Goal: Information Seeking & Learning: Learn about a topic

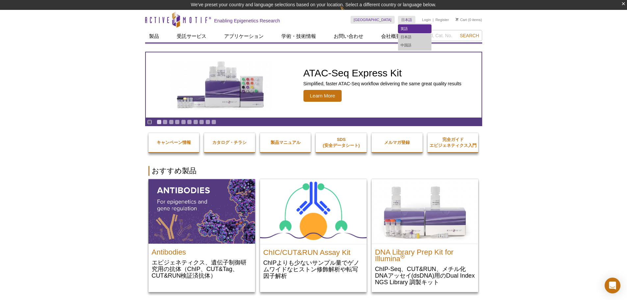
click at [410, 30] on link "英語" at bounding box center [414, 29] width 33 height 8
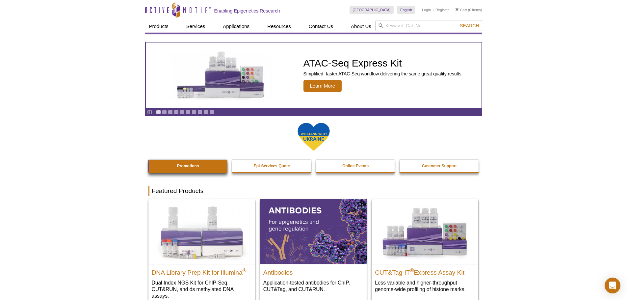
click at [185, 161] on link "Promotions" at bounding box center [188, 166] width 80 height 12
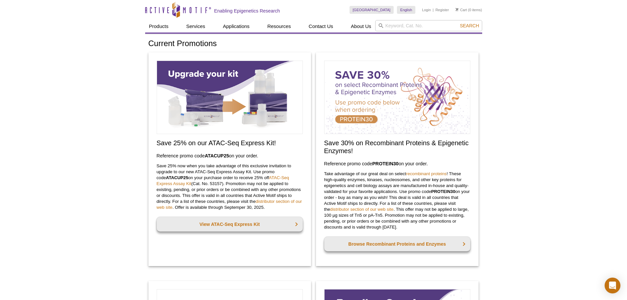
click at [218, 169] on p "Save 25% now when you take advantage of this exclusive invitation to upgrade to…" at bounding box center [230, 186] width 146 height 47
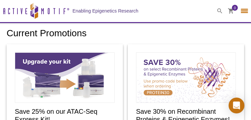
select select "[GEOGRAPHIC_DATA]"
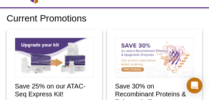
scroll to position [15, 0]
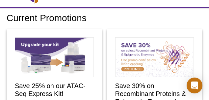
click at [39, 65] on img at bounding box center [54, 57] width 79 height 40
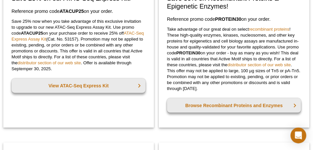
scroll to position [0, 0]
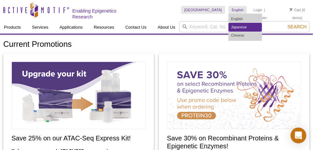
click at [231, 29] on link "Japanese" at bounding box center [245, 27] width 33 height 8
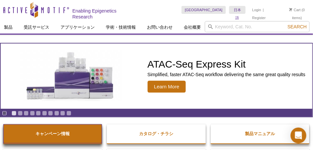
click at [45, 131] on strong "キャンペーン情報" at bounding box center [53, 133] width 34 height 5
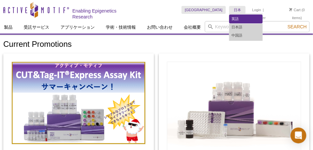
click at [233, 18] on link "英語" at bounding box center [246, 19] width 33 height 8
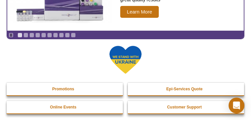
scroll to position [66, 0]
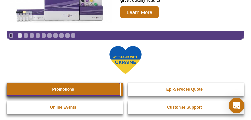
click at [52, 91] on strong "Promotions" at bounding box center [63, 89] width 22 height 5
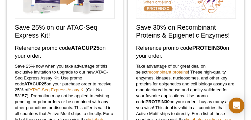
scroll to position [98, 0]
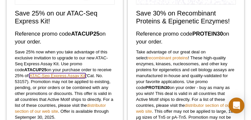
click at [85, 78] on link "ATAC-Seq Express Assay Kit" at bounding box center [57, 75] width 56 height 5
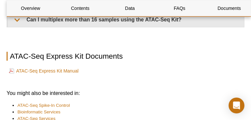
scroll to position [1627, 0]
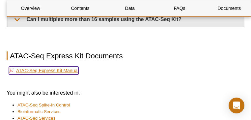
click at [34, 74] on link "ATAC-Seq Express Kit Manual" at bounding box center [43, 70] width 69 height 8
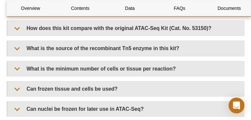
scroll to position [1359, 0]
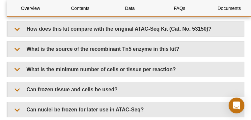
click at [112, 16] on summary "Is this kit the same as the original Buenrostro et al. Nature 2013 paper?" at bounding box center [126, 8] width 236 height 15
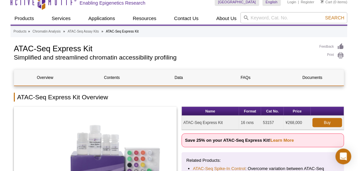
scroll to position [0, 0]
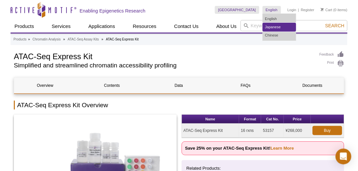
click at [250, 26] on link "Japanese" at bounding box center [279, 27] width 33 height 8
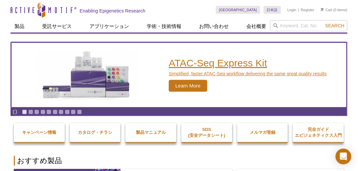
click at [184, 64] on h2 "ATAC-Seq Express Kit" at bounding box center [248, 63] width 158 height 10
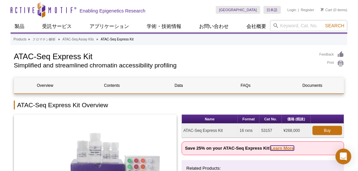
click at [280, 146] on link "Learn More" at bounding box center [281, 148] width 23 height 5
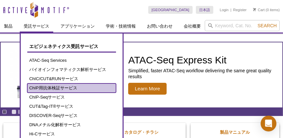
click at [63, 86] on link "ChIP用抗体検証サービス" at bounding box center [71, 88] width 89 height 9
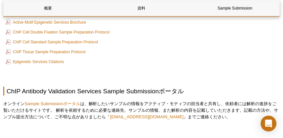
scroll to position [263, 0]
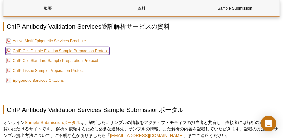
click at [86, 51] on link "ChIP Cell Double Fixation Sample Preparation Protocol" at bounding box center [58, 51] width 104 height 8
